Goal: Find specific page/section

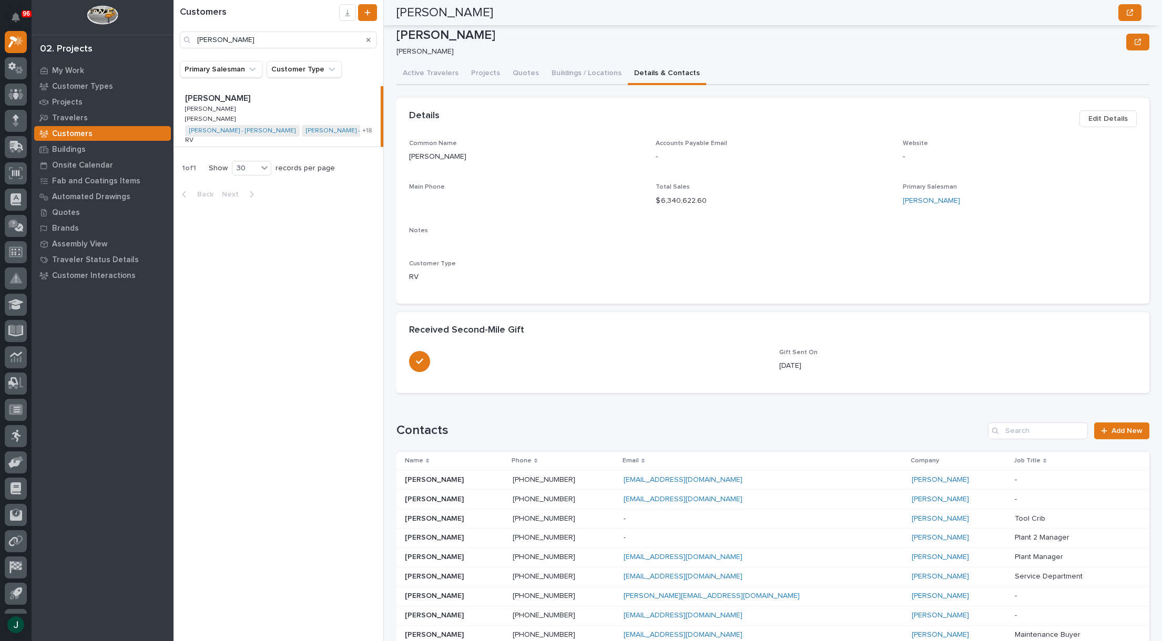
scroll to position [158, 0]
click at [22, 42] on icon at bounding box center [16, 39] width 14 height 7
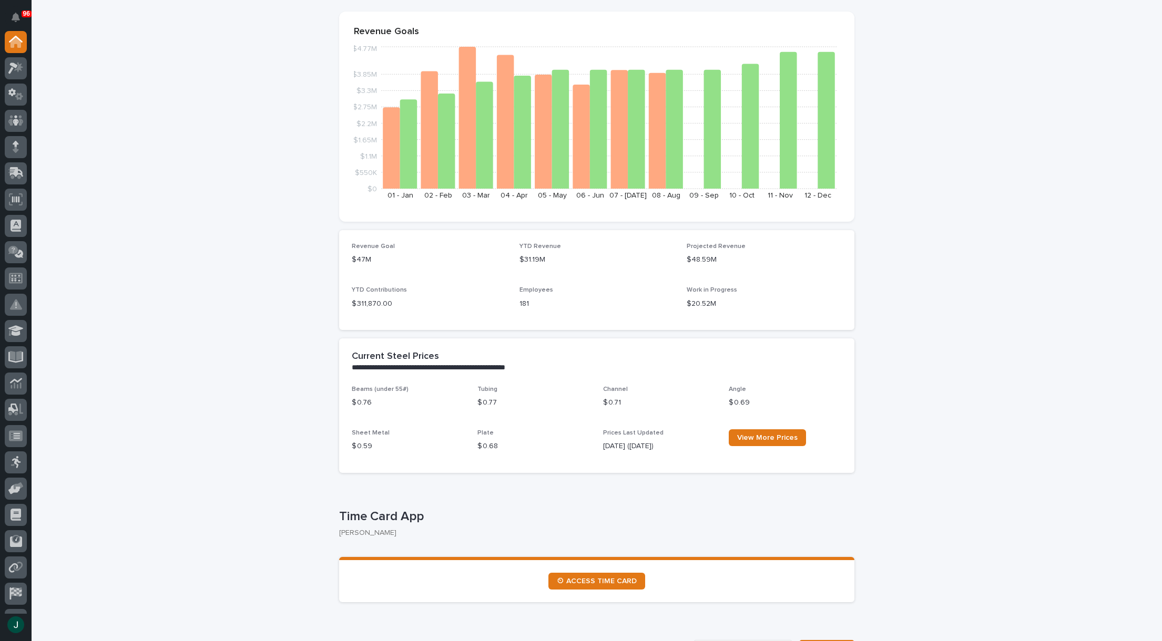
scroll to position [263, 0]
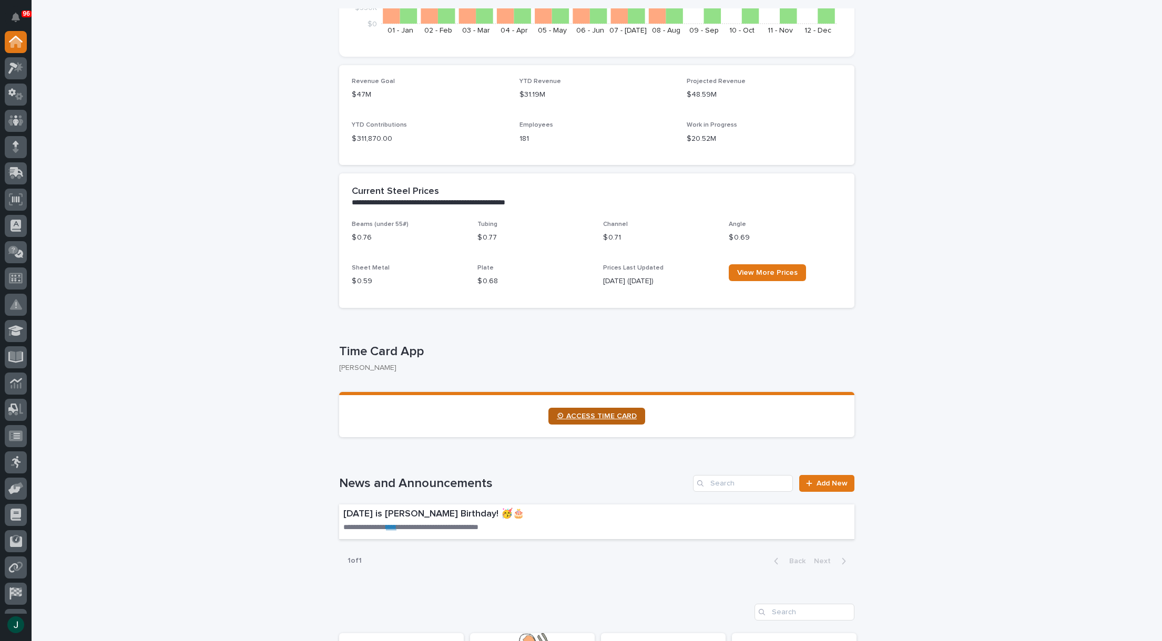
click at [590, 417] on span "⏲ ACCESS TIME CARD" at bounding box center [597, 416] width 80 height 7
